Goal: Check status: Check status

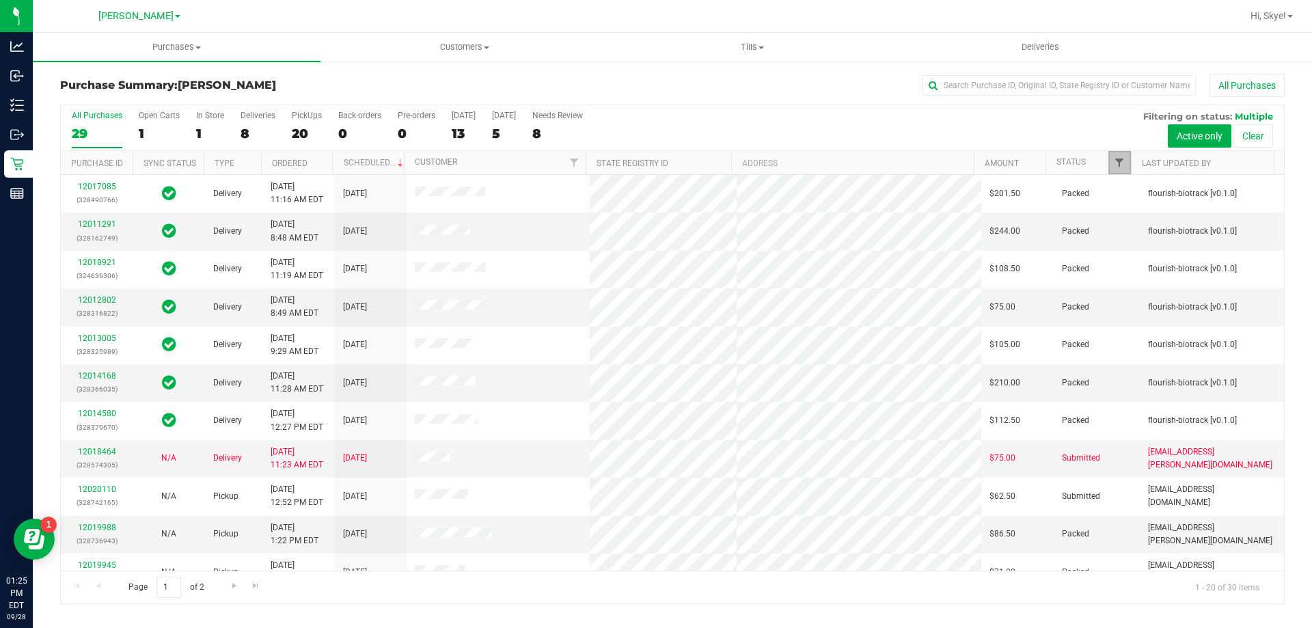
click at [1118, 163] on span "Filter" at bounding box center [1119, 162] width 11 height 11
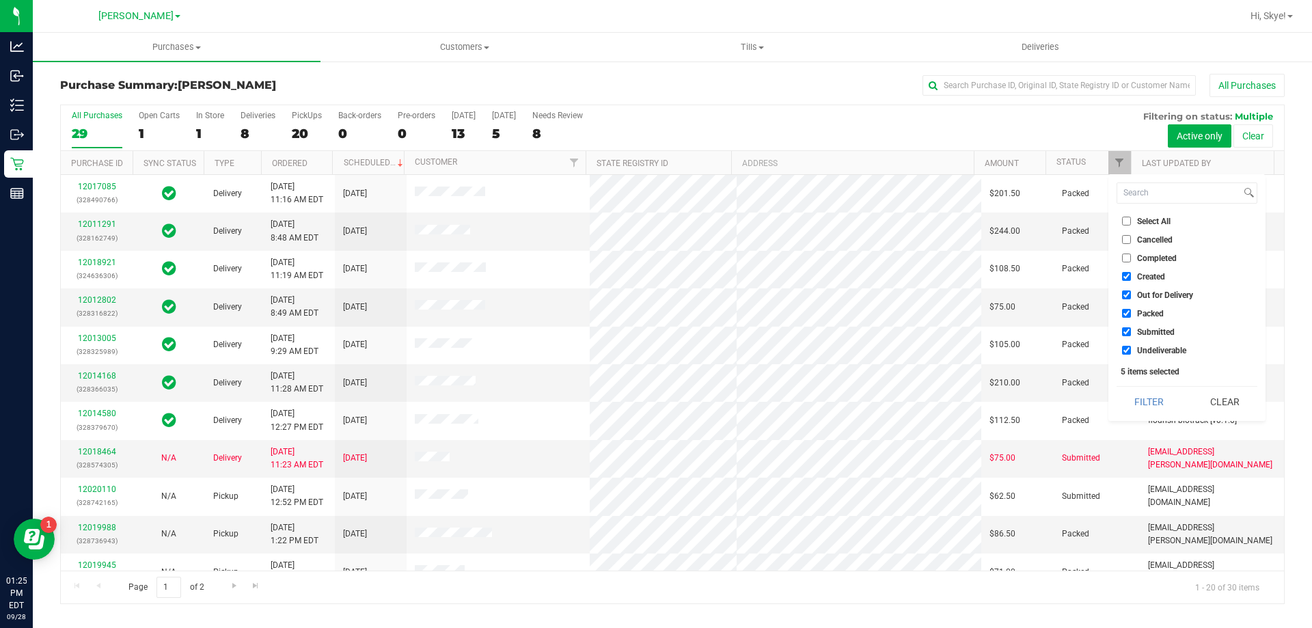
click at [1151, 278] on span "Created" at bounding box center [1151, 277] width 28 height 8
click at [1131, 278] on input "Created" at bounding box center [1126, 276] width 9 height 9
checkbox input "false"
click at [1152, 292] on span "Out for Delivery" at bounding box center [1165, 295] width 56 height 8
click at [1131, 292] on input "Out for Delivery" at bounding box center [1126, 294] width 9 height 9
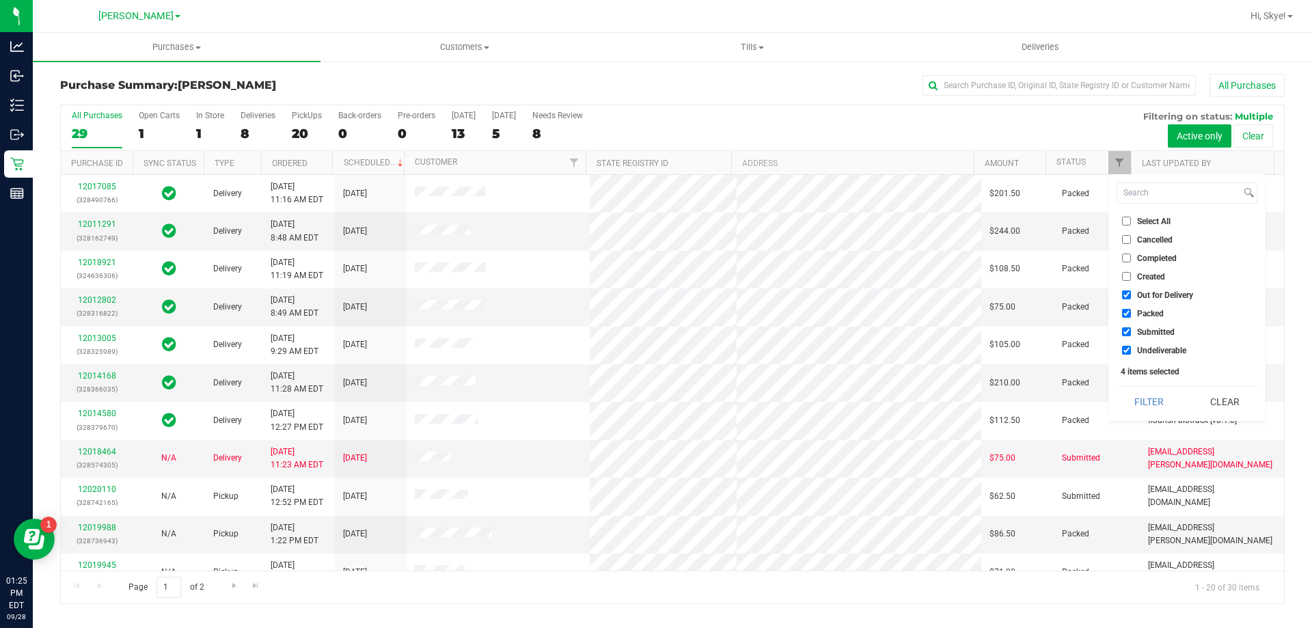
checkbox input "false"
click at [1150, 315] on span "Packed" at bounding box center [1150, 313] width 27 height 8
click at [1131, 315] on input "Packed" at bounding box center [1126, 313] width 9 height 9
checkbox input "false"
click at [1162, 348] on span "Undeliverable" at bounding box center [1161, 350] width 49 height 8
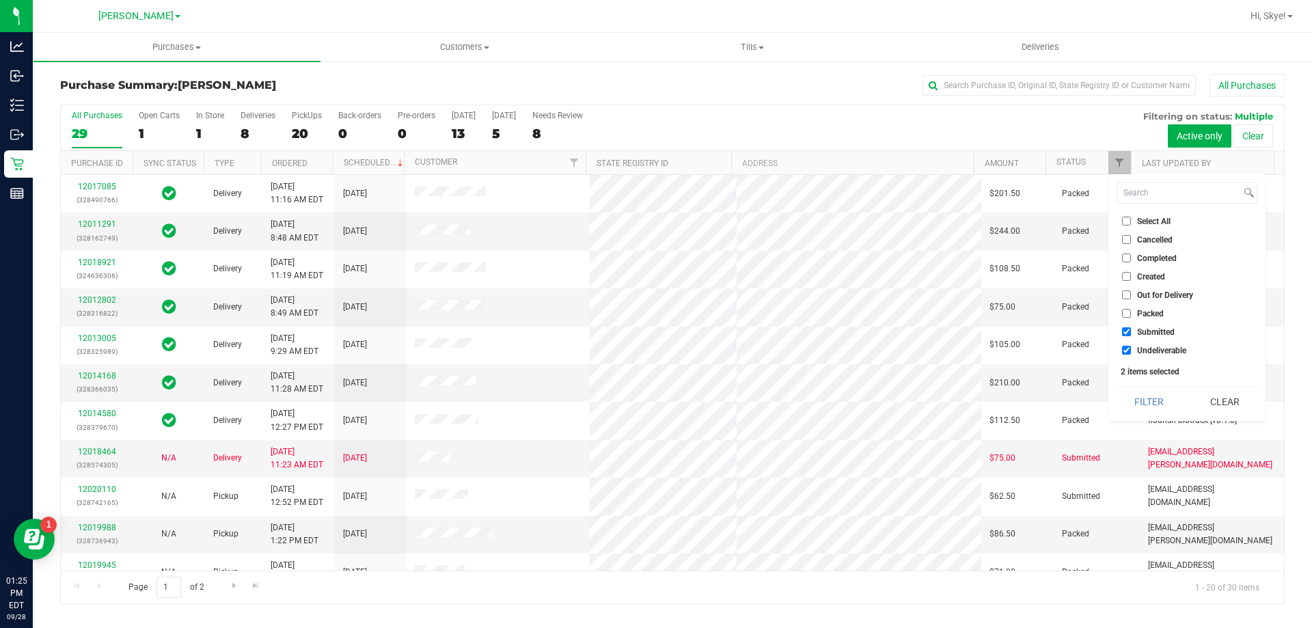
click at [1131, 348] on input "Undeliverable" at bounding box center [1126, 350] width 9 height 9
checkbox input "false"
click at [1146, 402] on button "Filter" at bounding box center [1149, 402] width 66 height 30
